Goal: Navigation & Orientation: Find specific page/section

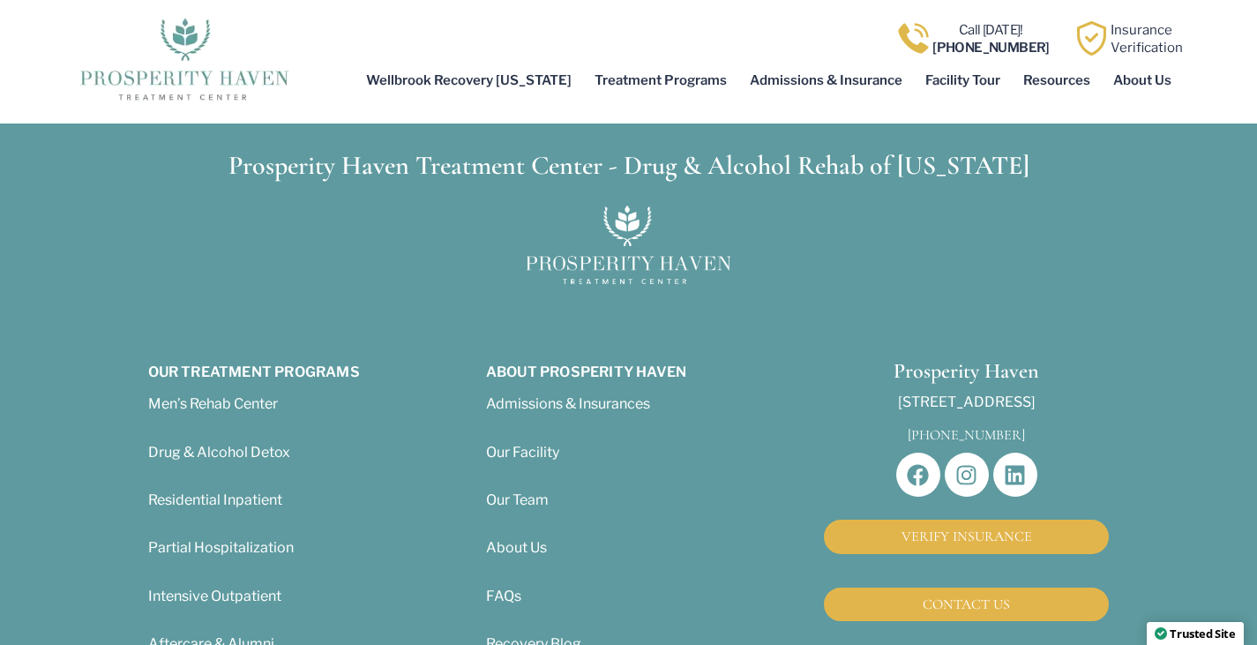
scroll to position [6392, 0]
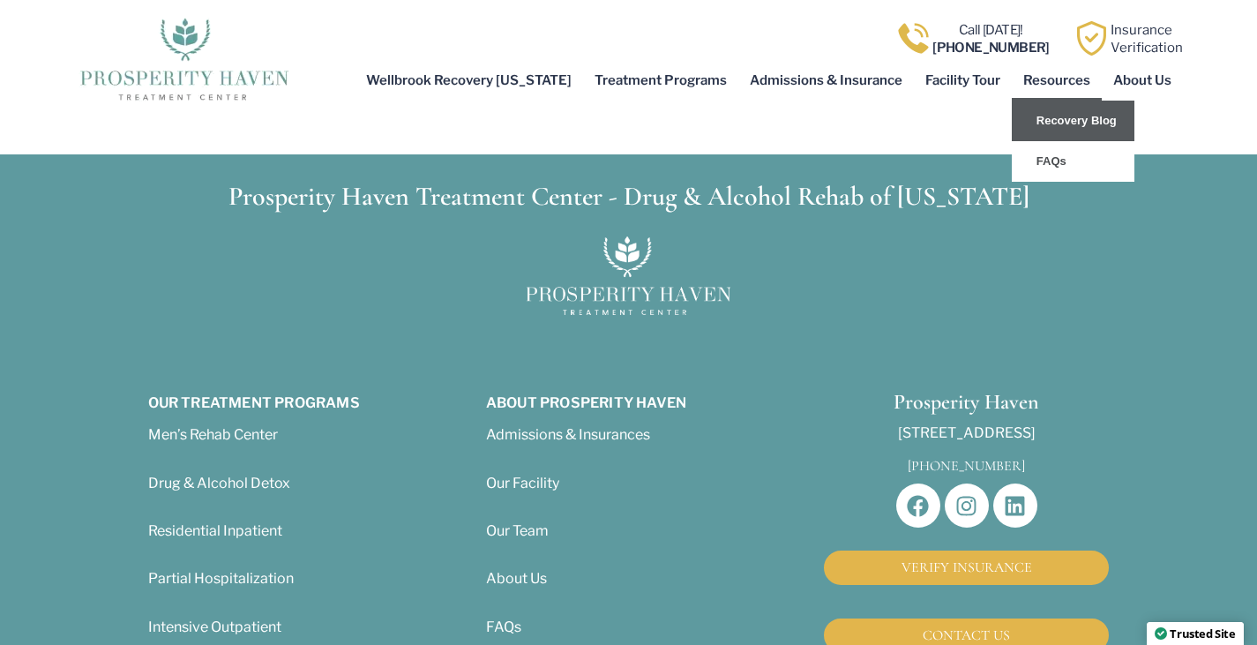
click at [1080, 125] on link "Recovery Blog" at bounding box center [1073, 121] width 123 height 41
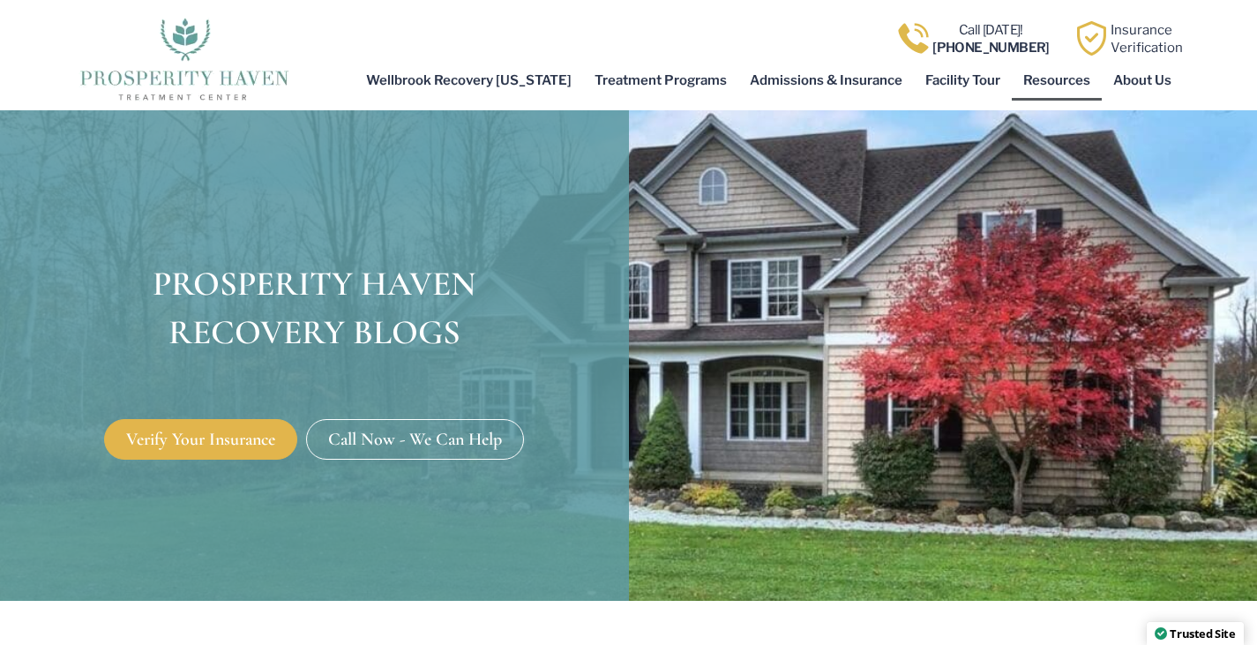
click at [526, 53] on div "Call Today! (440) 253-9915 Insurance Verification" at bounding box center [736, 38] width 893 height 35
click at [219, 103] on div at bounding box center [184, 57] width 220 height 102
click at [215, 89] on img at bounding box center [184, 57] width 220 height 88
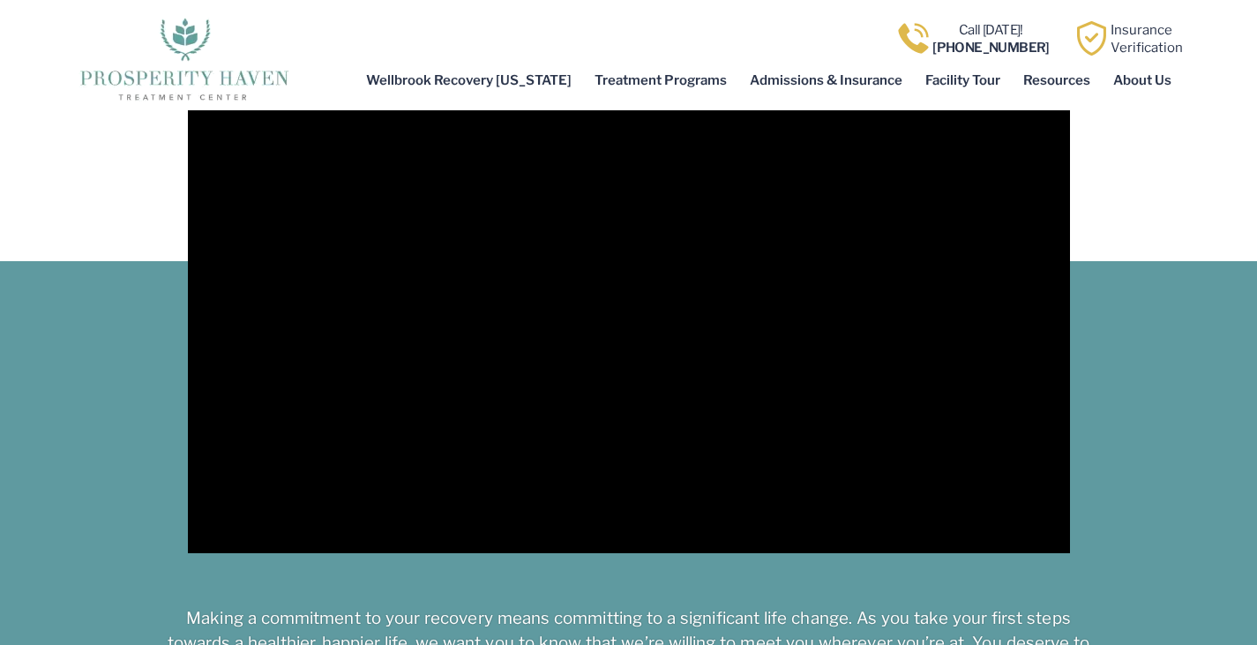
scroll to position [1588, 0]
